Goal: Task Accomplishment & Management: Complete application form

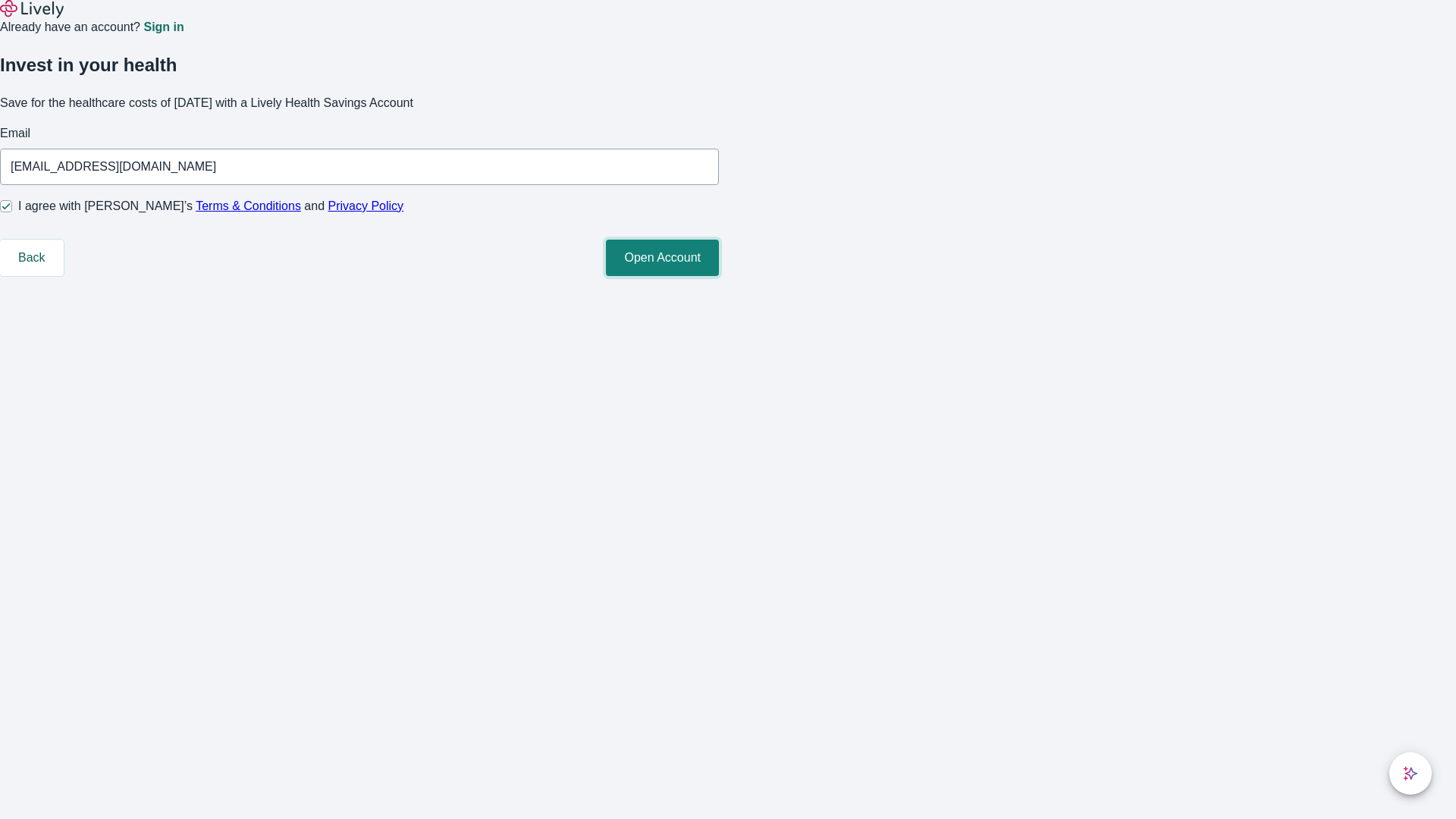
click at [719, 276] on button "Open Account" at bounding box center [661, 258] width 113 height 36
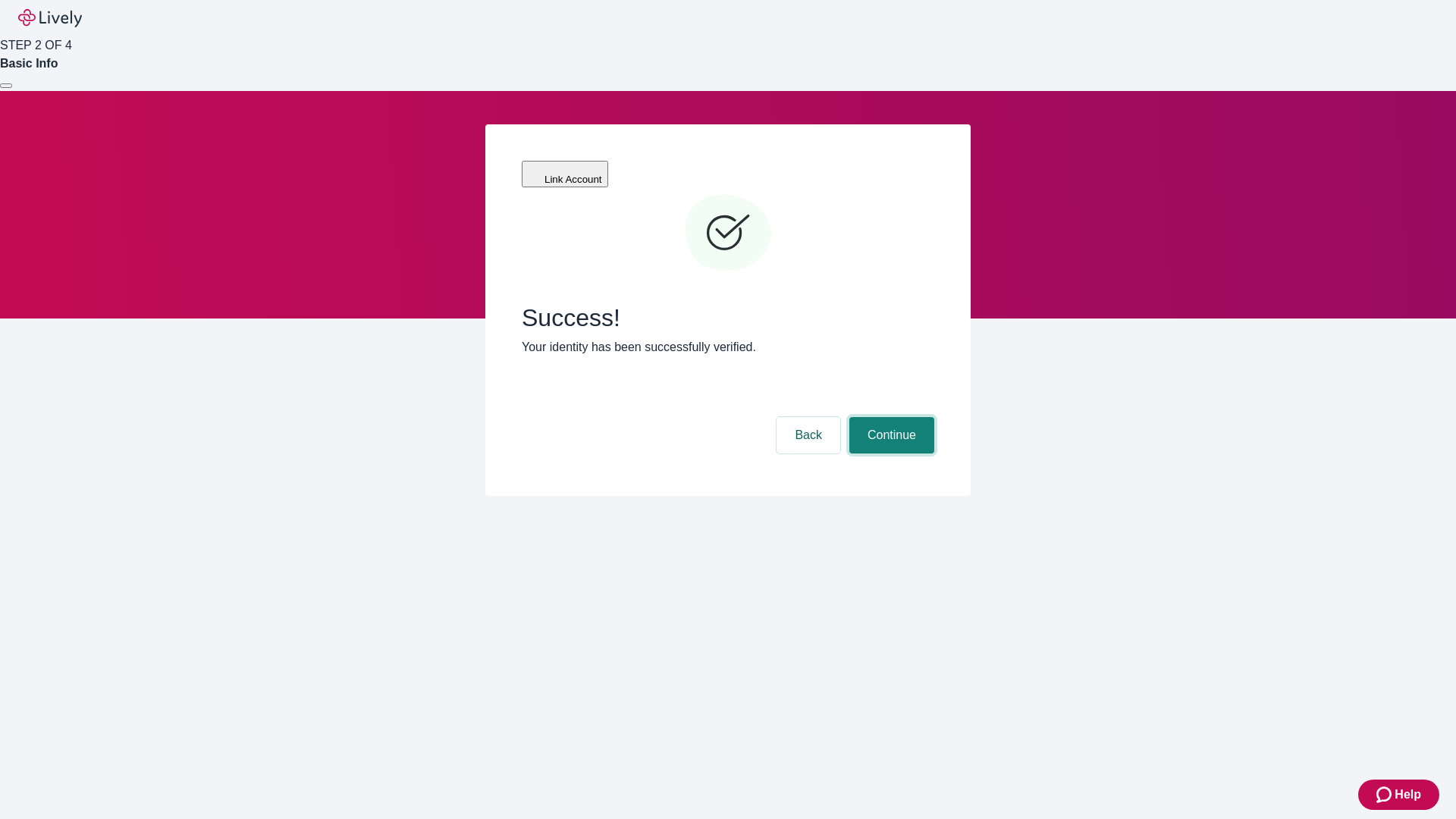
click at [889, 417] on button "Continue" at bounding box center [892, 435] width 85 height 36
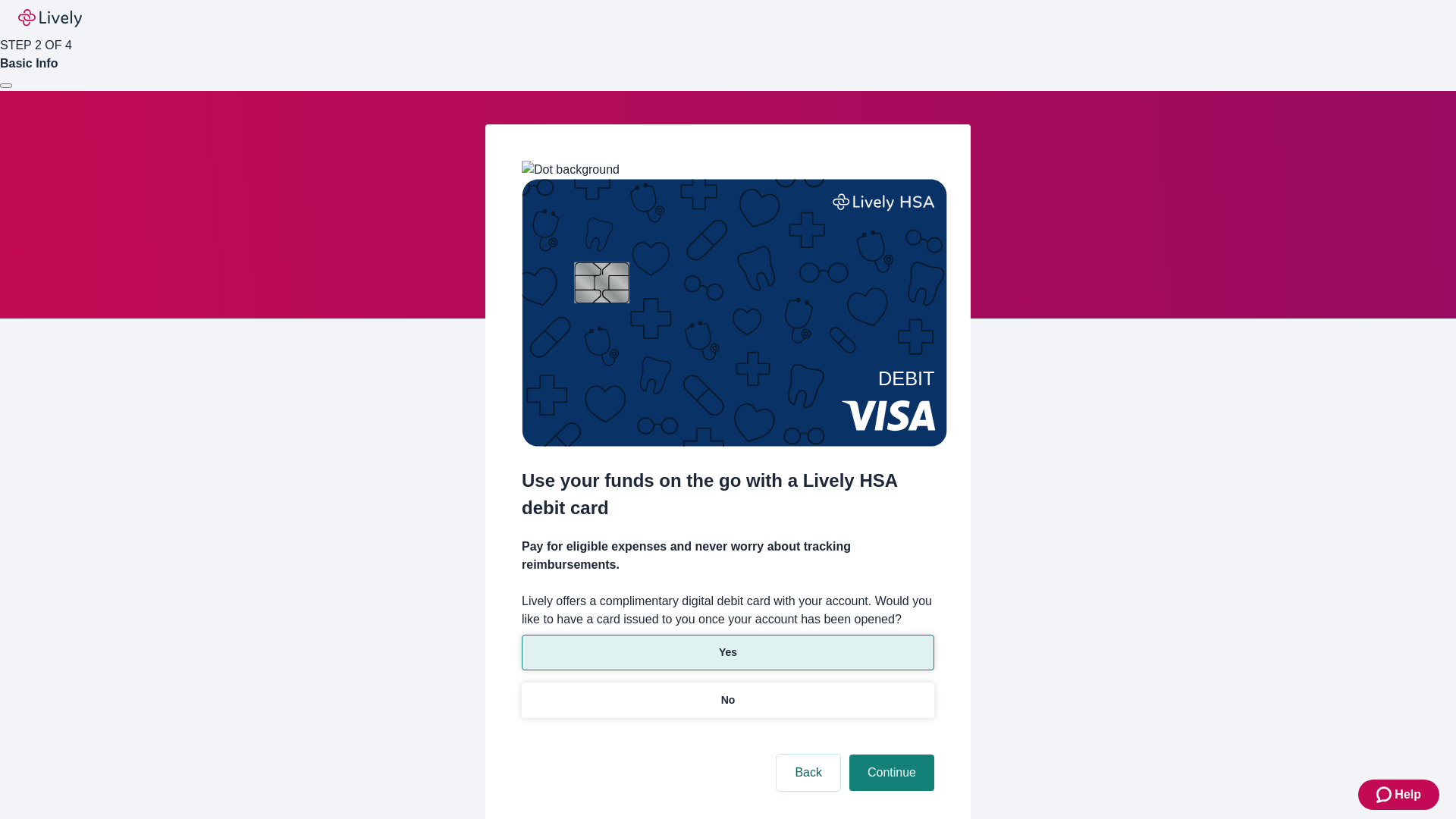
click at [727, 644] on p "Yes" at bounding box center [728, 652] width 18 height 16
click at [889, 754] on button "Continue" at bounding box center [892, 772] width 85 height 36
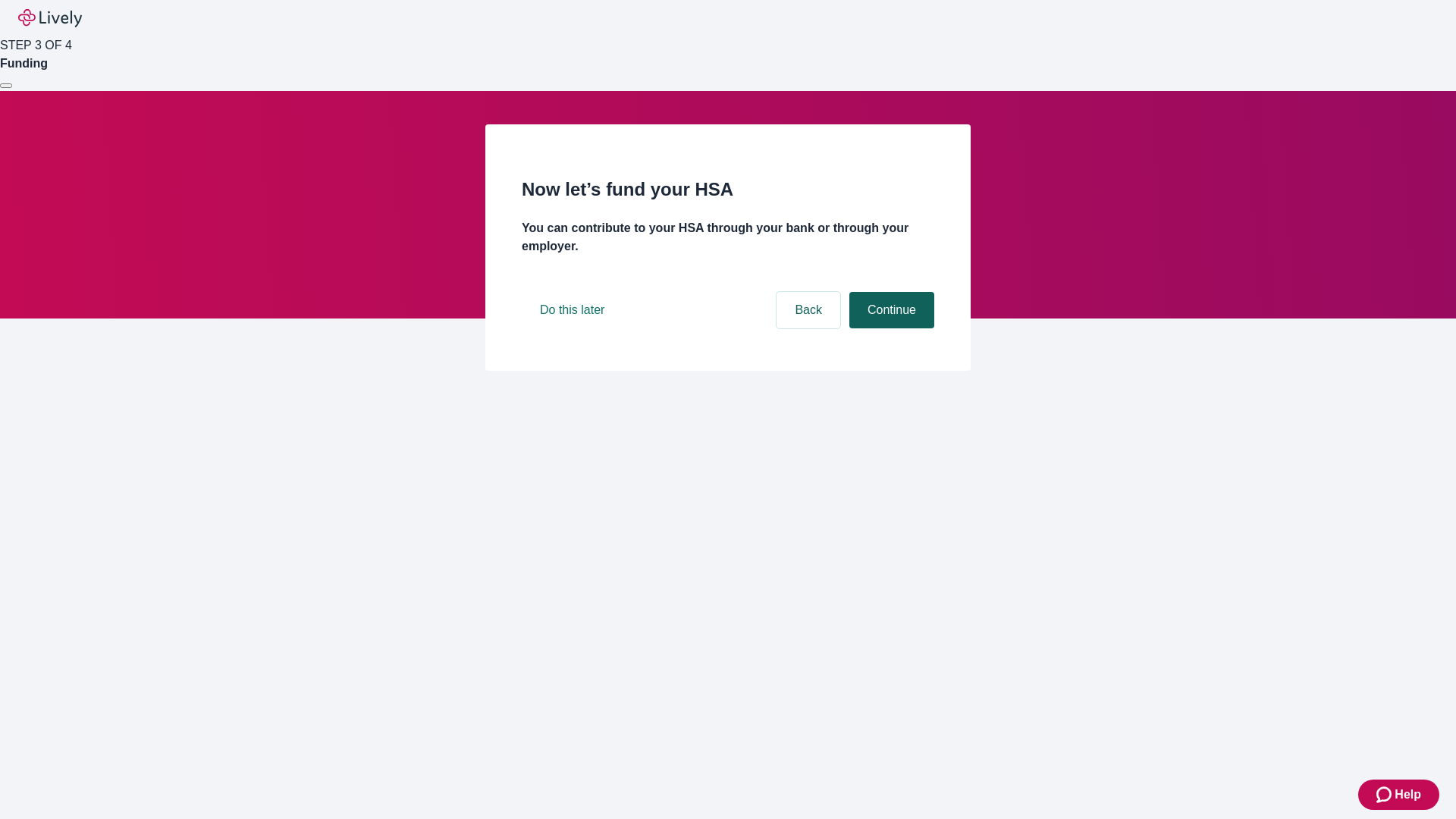
click at [889, 328] on button "Continue" at bounding box center [892, 310] width 85 height 36
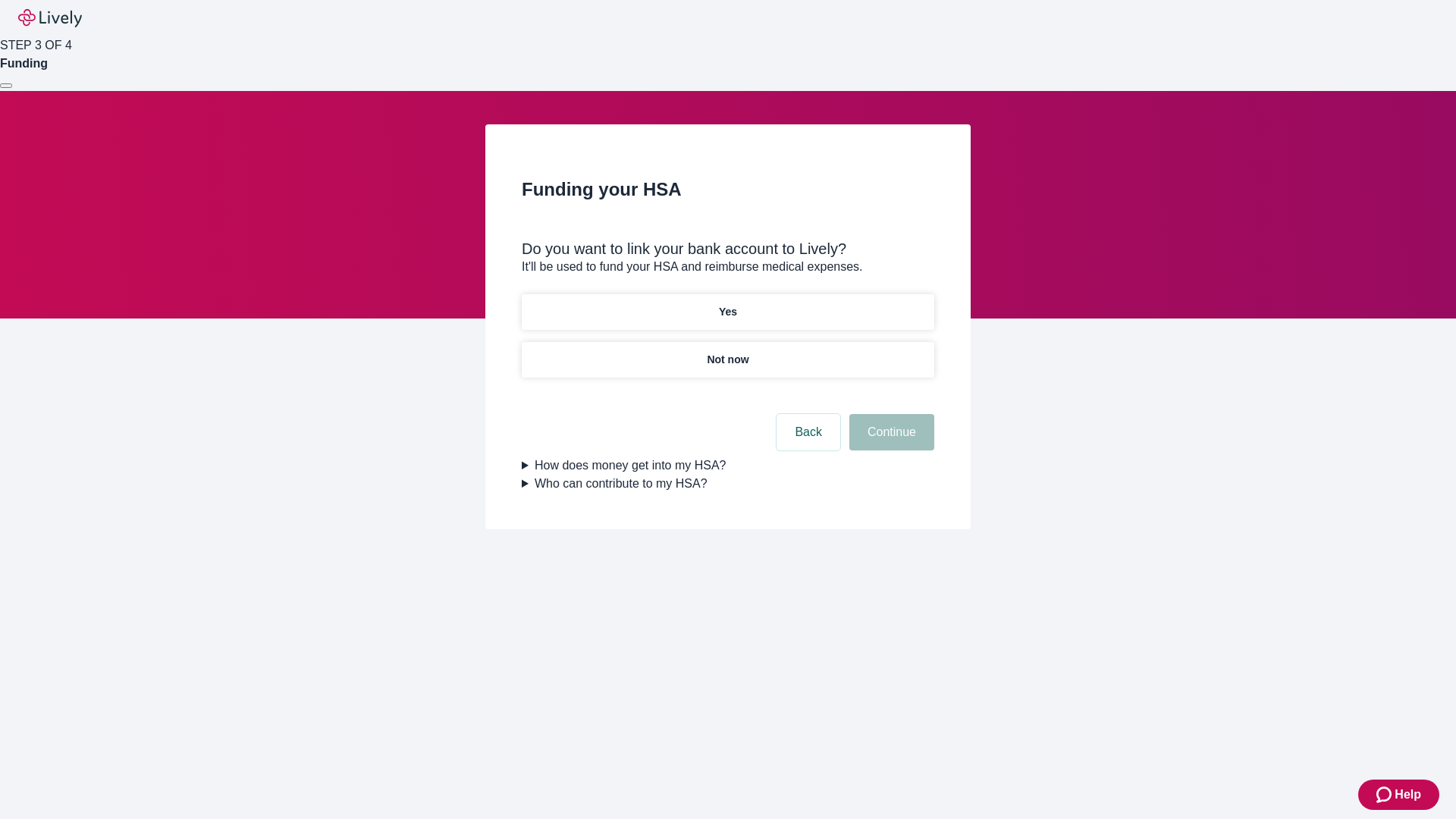
click at [727, 352] on p "Not now" at bounding box center [727, 359] width 42 height 16
click at [889, 441] on button "Continue" at bounding box center [892, 432] width 85 height 36
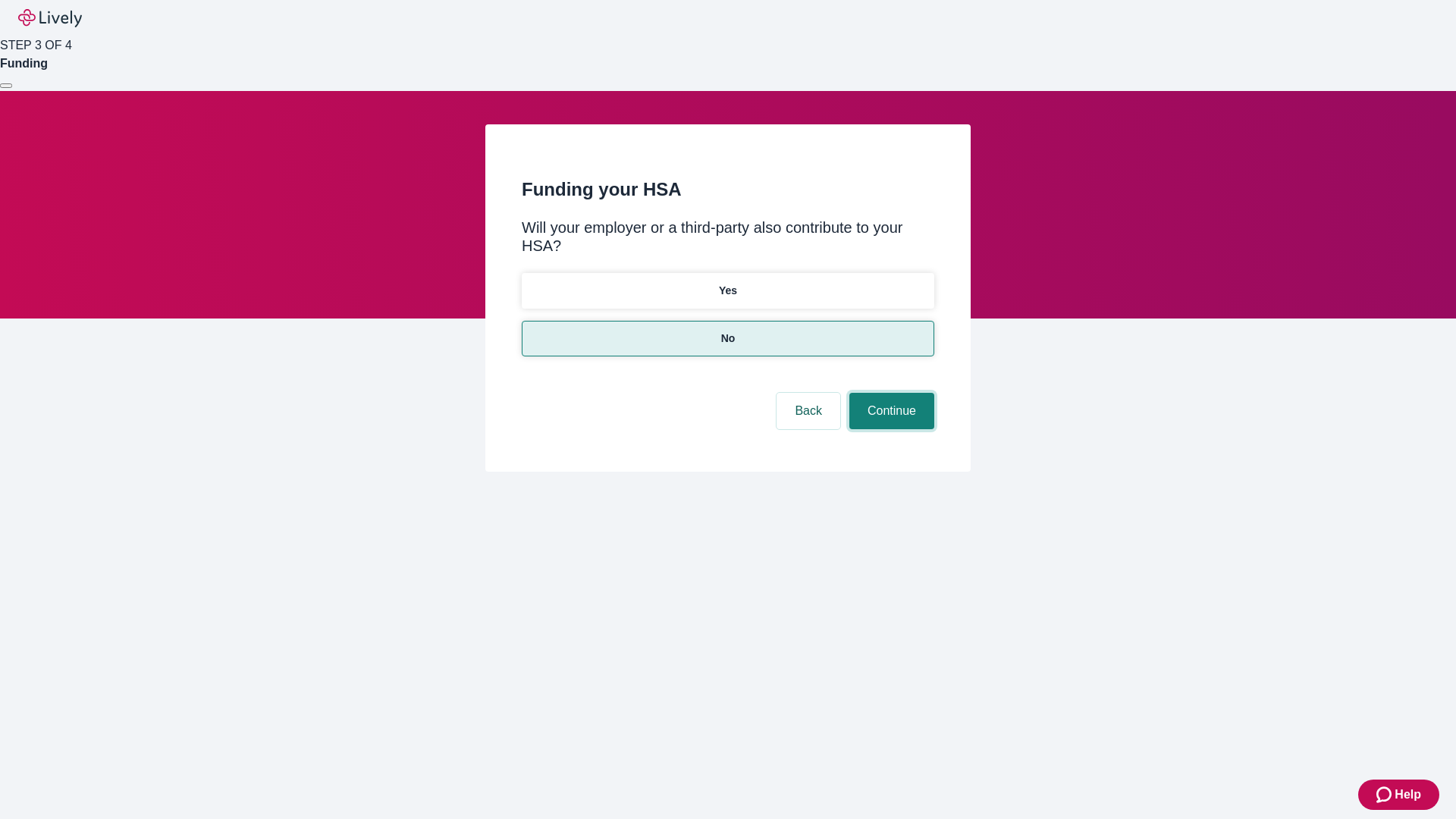
click at [889, 393] on button "Continue" at bounding box center [892, 411] width 85 height 36
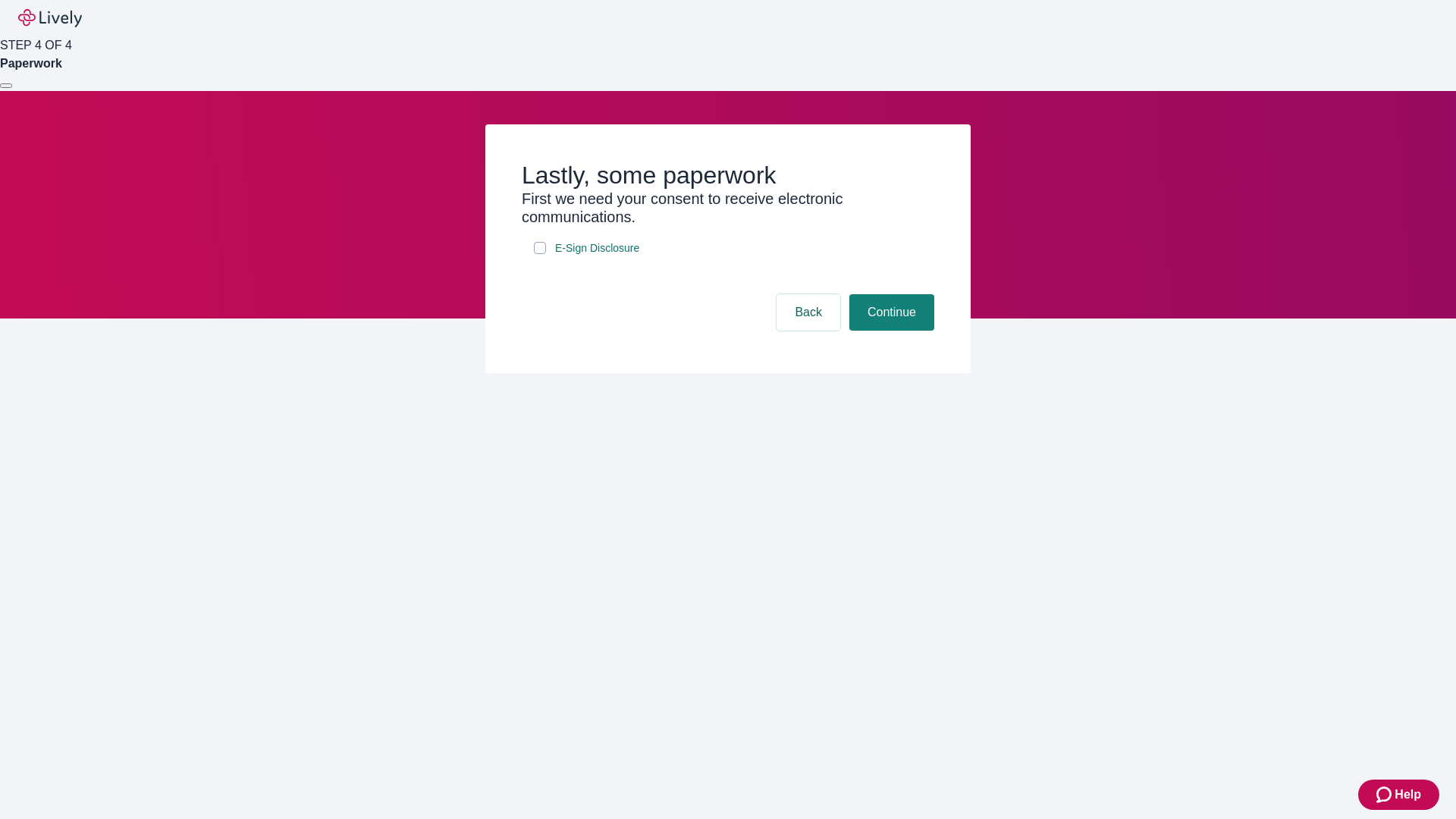
click at [540, 254] on input "E-Sign Disclosure" at bounding box center [539, 248] width 12 height 12
checkbox input "true"
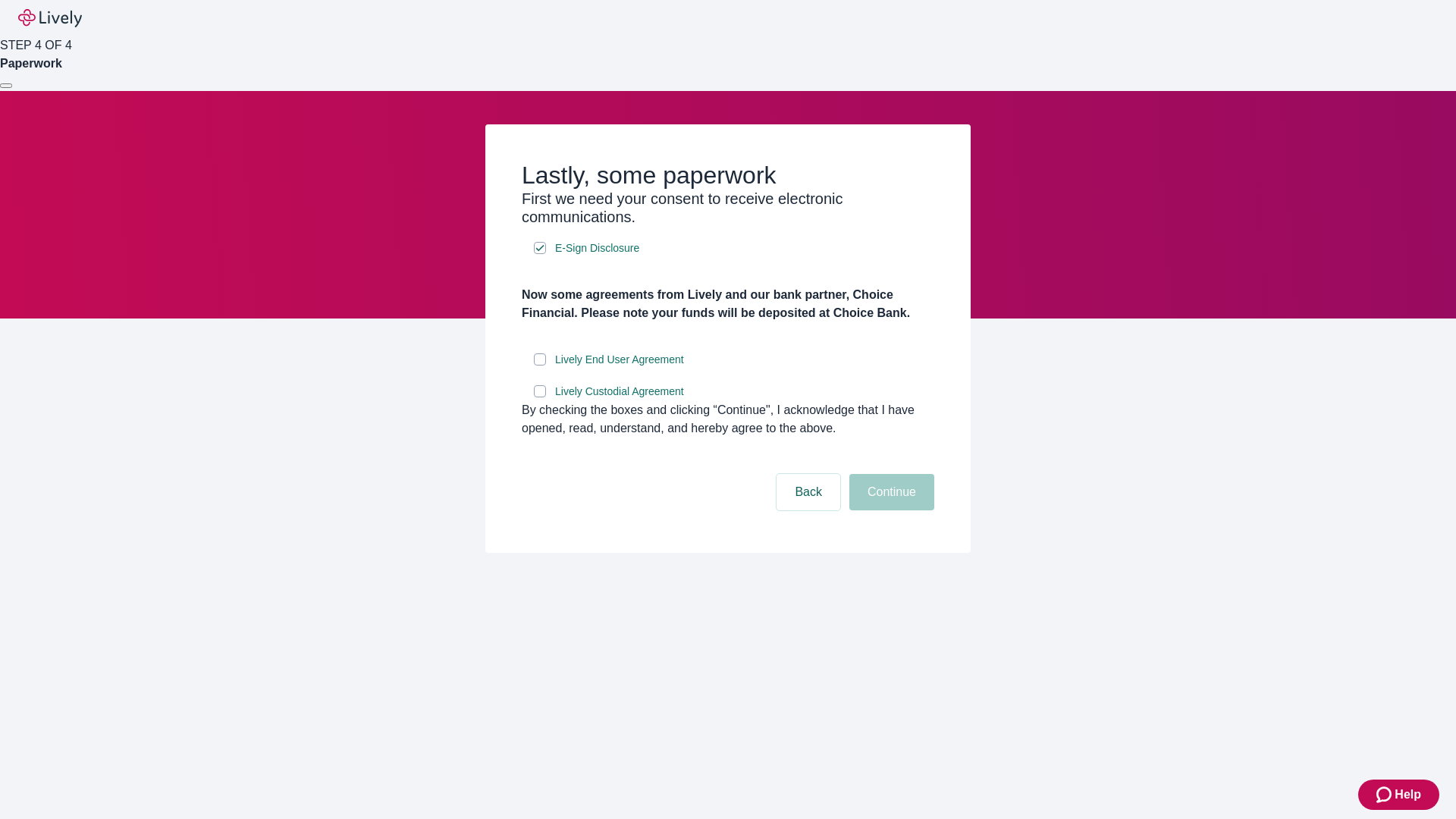
click at [540, 366] on input "Lively End User Agreement" at bounding box center [539, 359] width 12 height 12
checkbox input "true"
click at [540, 397] on input "Lively Custodial Agreement" at bounding box center [539, 391] width 12 height 12
checkbox input "true"
click at [889, 510] on button "Continue" at bounding box center [892, 492] width 85 height 36
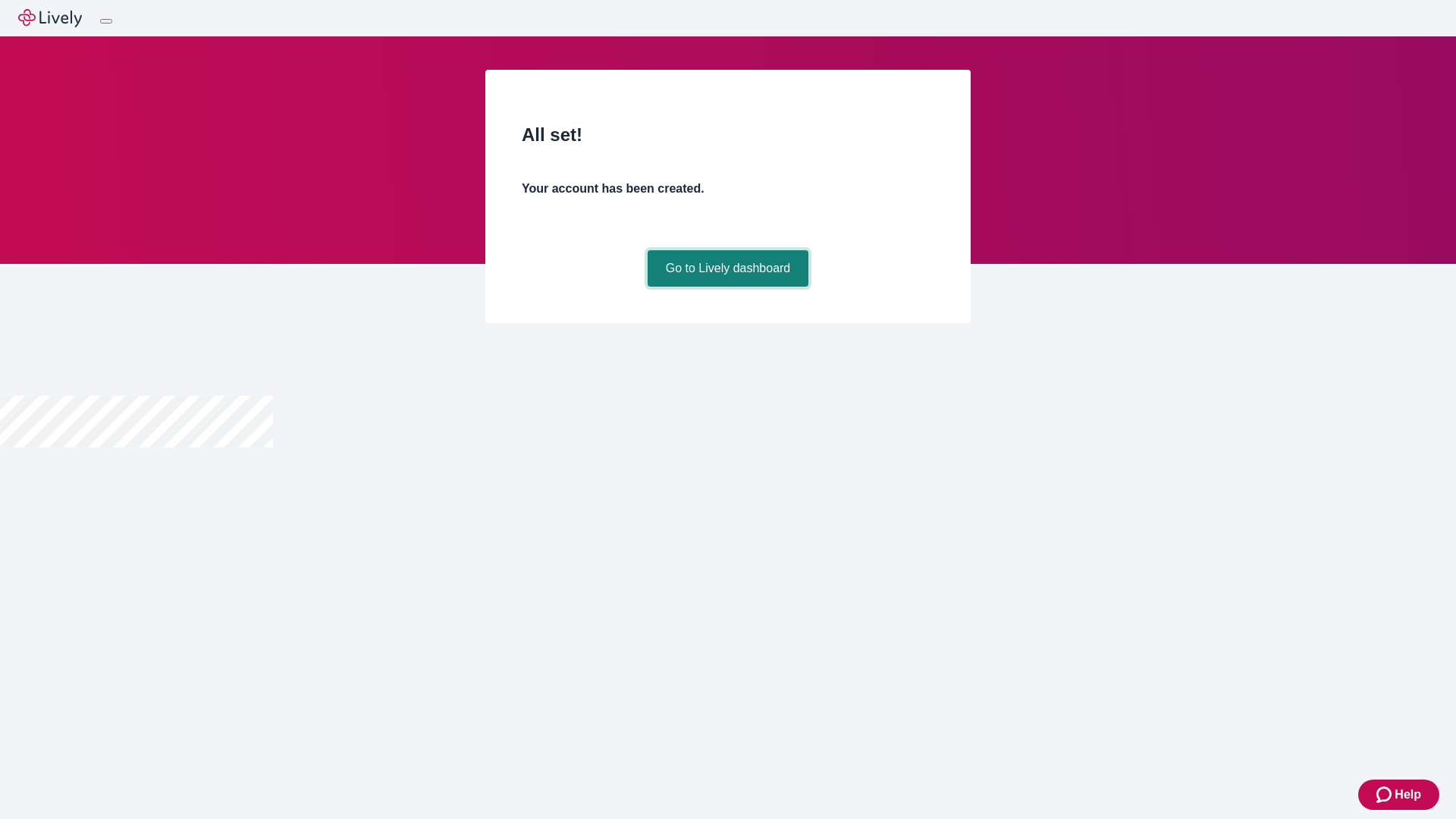
click at [727, 287] on link "Go to Lively dashboard" at bounding box center [728, 268] width 162 height 36
